Goal: Task Accomplishment & Management: Manage account settings

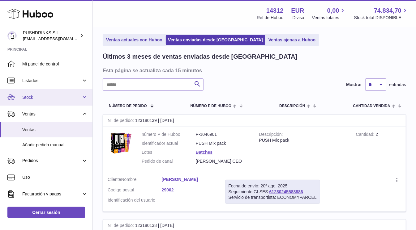
click at [36, 98] on span "Stock" at bounding box center [51, 98] width 59 height 6
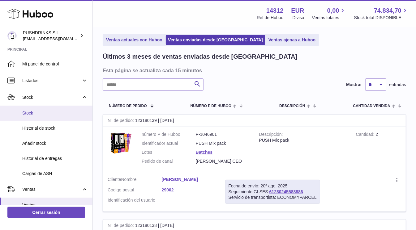
click at [39, 118] on link "Stock" at bounding box center [46, 113] width 92 height 15
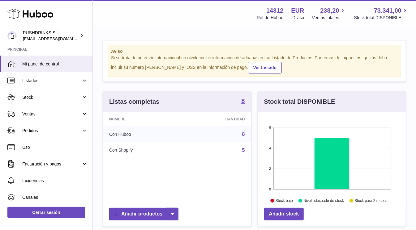
scroll to position [96, 147]
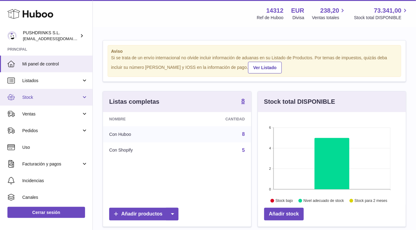
click at [45, 101] on link "Stock" at bounding box center [46, 97] width 92 height 17
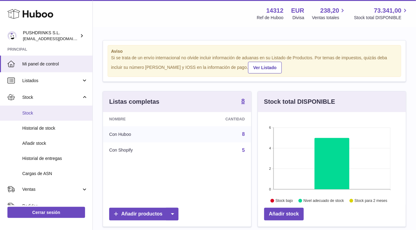
click at [41, 109] on link "Stock" at bounding box center [46, 113] width 92 height 15
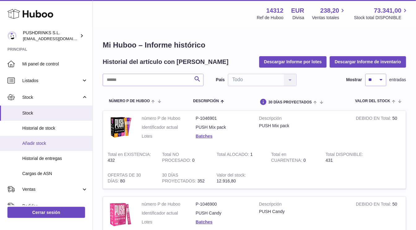
click at [58, 141] on span "Añadir stock" at bounding box center [55, 144] width 66 height 6
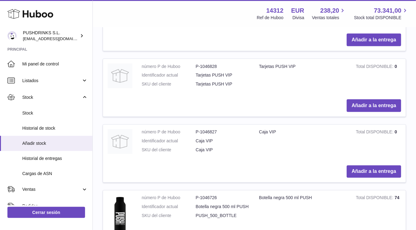
scroll to position [559, 0]
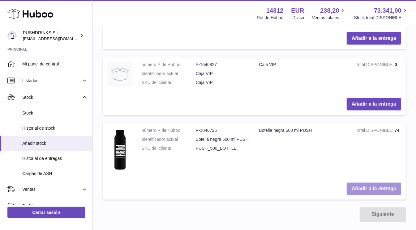
click at [365, 183] on button "Añadir a la entrega" at bounding box center [373, 189] width 54 height 13
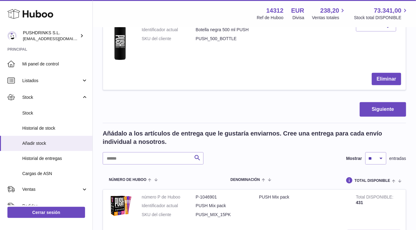
scroll to position [0, 0]
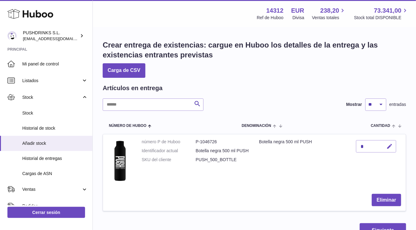
click at [390, 146] on icon "button" at bounding box center [389, 146] width 6 height 6
type input "***"
click at [389, 145] on icon "submit" at bounding box center [390, 147] width 6 height 6
click at [379, 226] on button "Siguiente" at bounding box center [382, 230] width 46 height 15
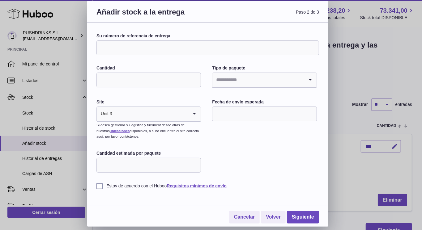
click at [151, 43] on input "Su número de referencia de entrega" at bounding box center [207, 47] width 222 height 15
type input "*"
type input "**********"
type input "***"
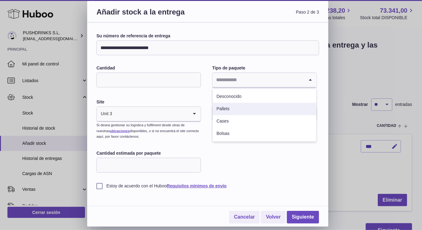
click at [253, 104] on li "Pallets" at bounding box center [264, 109] width 103 height 12
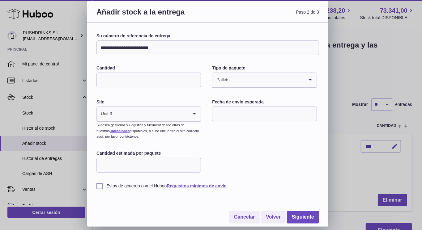
click at [271, 114] on input "text" at bounding box center [264, 114] width 104 height 15
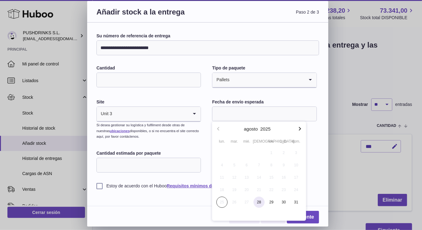
click at [260, 202] on span "28" at bounding box center [258, 202] width 11 height 11
type input "**********"
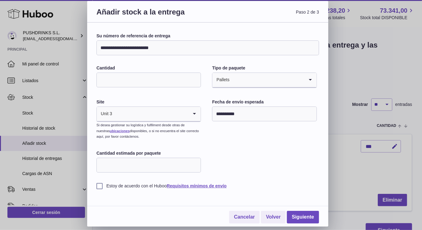
click at [145, 164] on input "Cantidad estimada por paquete" at bounding box center [148, 165] width 104 height 15
type input "***"
click at [100, 189] on label "Estoy de acuerdo con el Huboo Requisitos mínimos de envío" at bounding box center [207, 186] width 222 height 6
click at [304, 219] on link "Siguiente" at bounding box center [303, 217] width 32 height 13
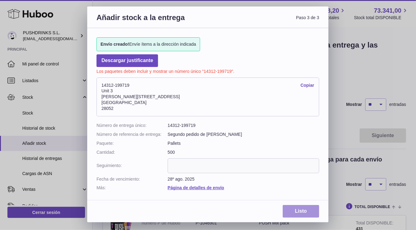
click at [301, 213] on link "Listo" at bounding box center [300, 211] width 36 height 13
